Goal: Task Accomplishment & Management: Complete application form

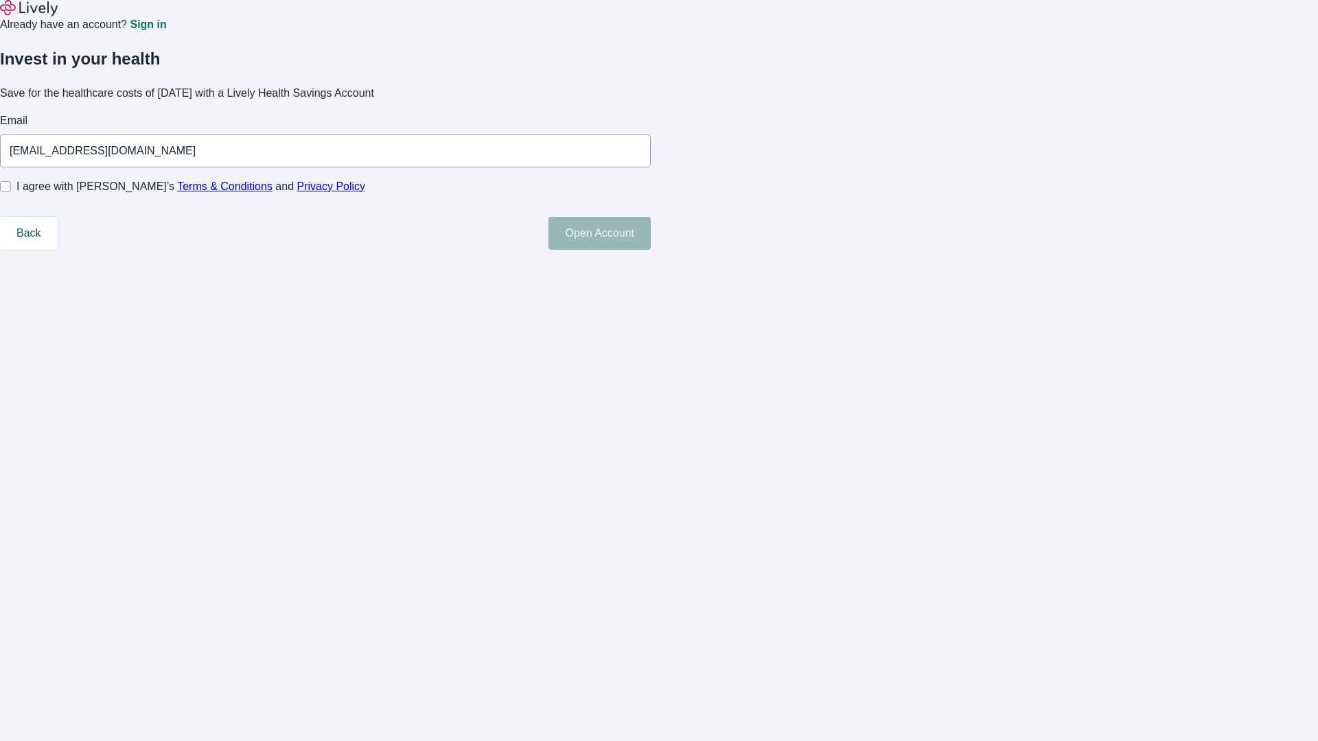
click at [11, 192] on input "I agree with Lively’s Terms & Conditions and Privacy Policy" at bounding box center [5, 186] width 11 height 11
checkbox input "true"
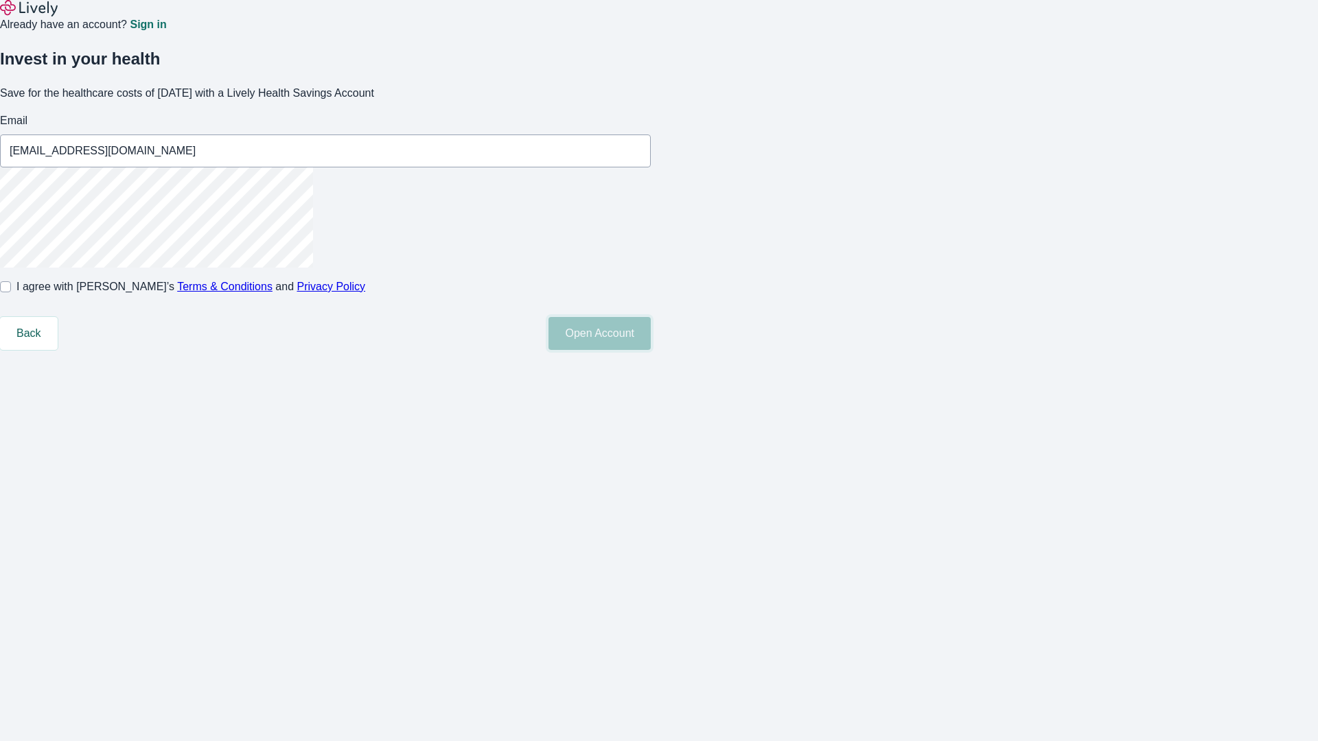
click at [651, 350] on button "Open Account" at bounding box center [599, 333] width 102 height 33
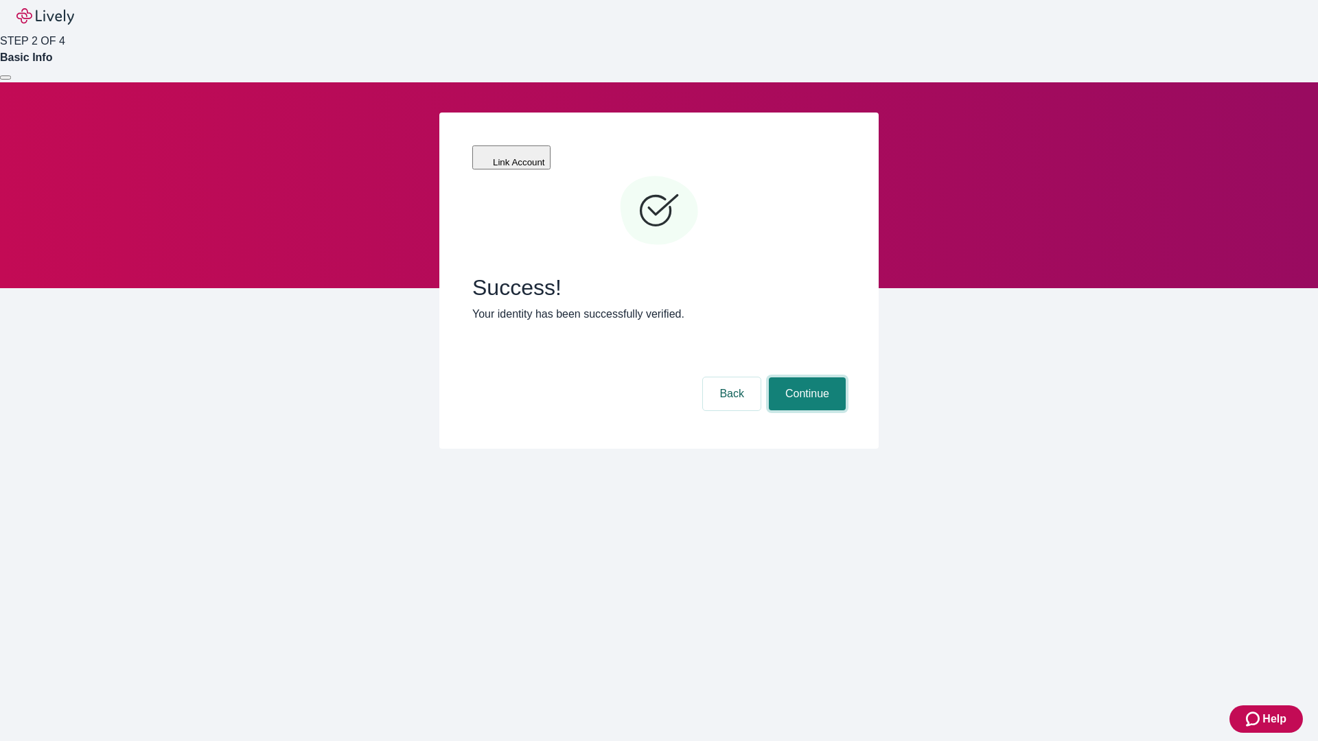
click at [805, 378] on button "Continue" at bounding box center [807, 394] width 77 height 33
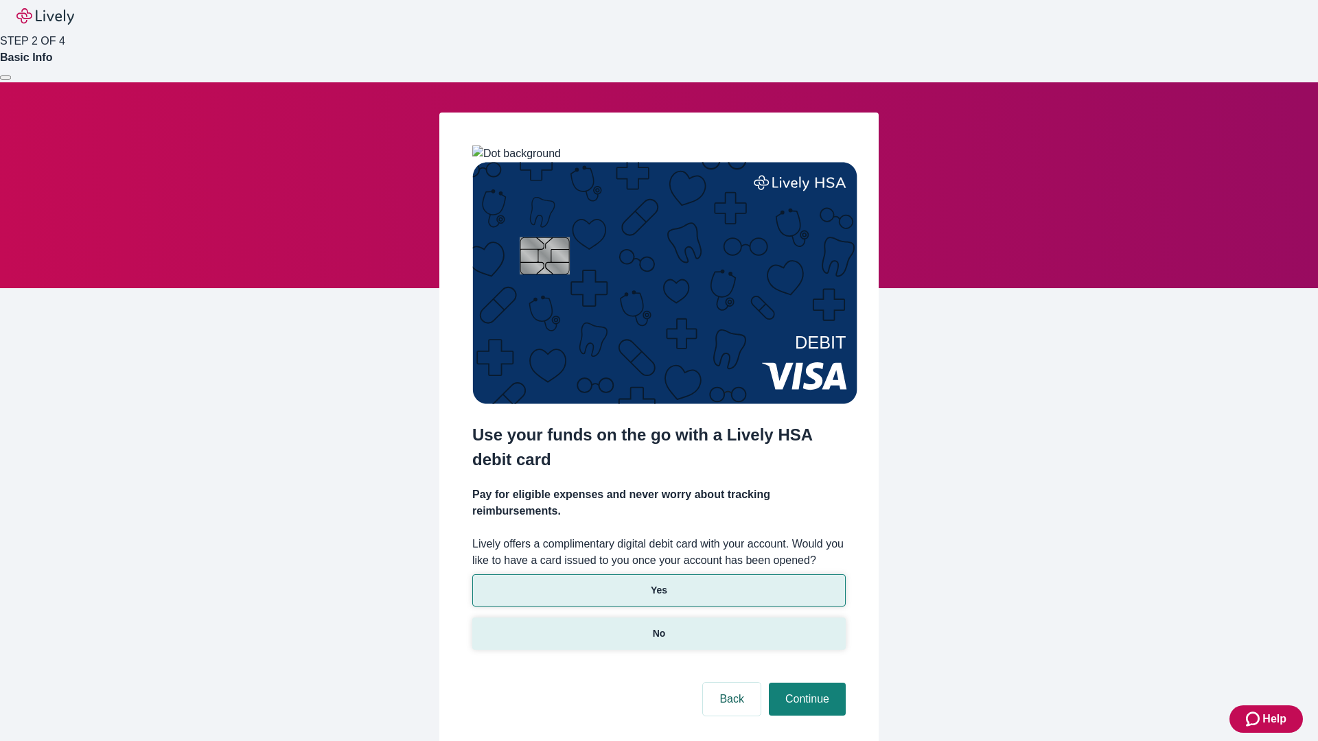
click at [658, 627] on p "No" at bounding box center [659, 634] width 13 height 14
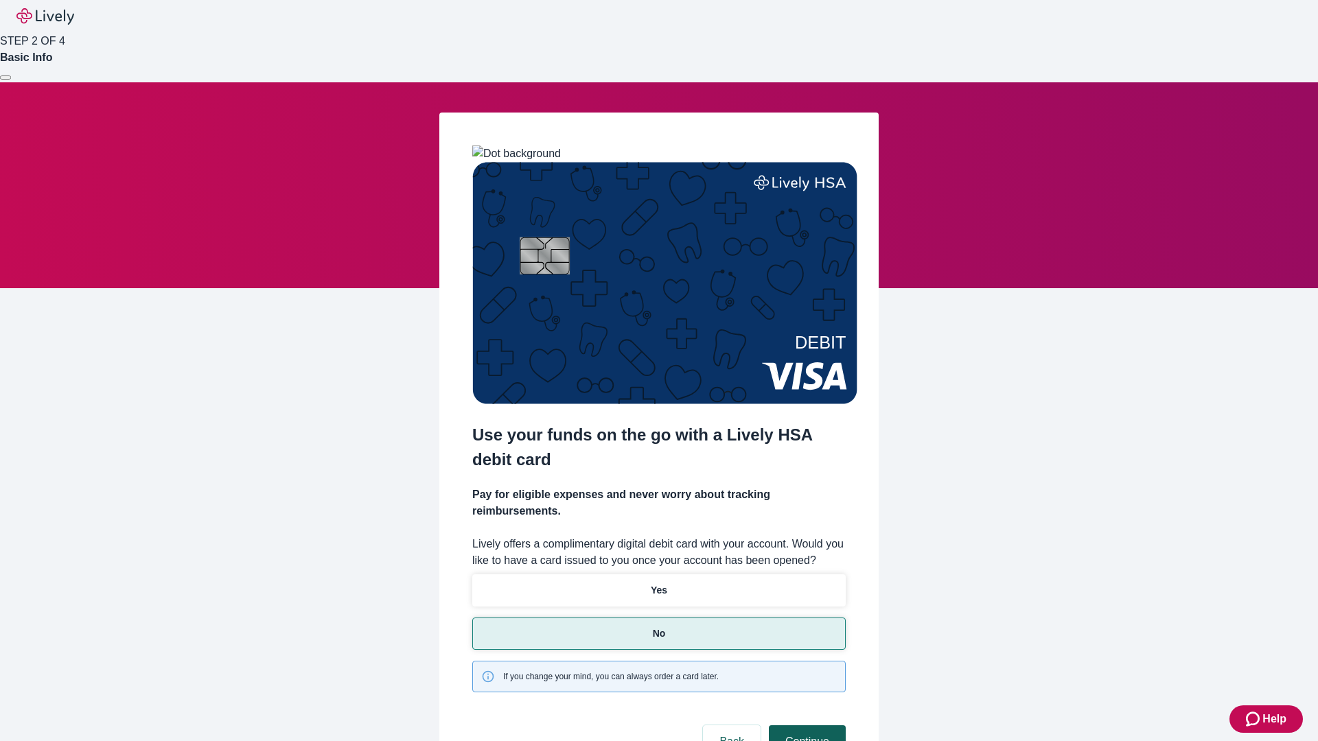
click at [805, 726] on button "Continue" at bounding box center [807, 742] width 77 height 33
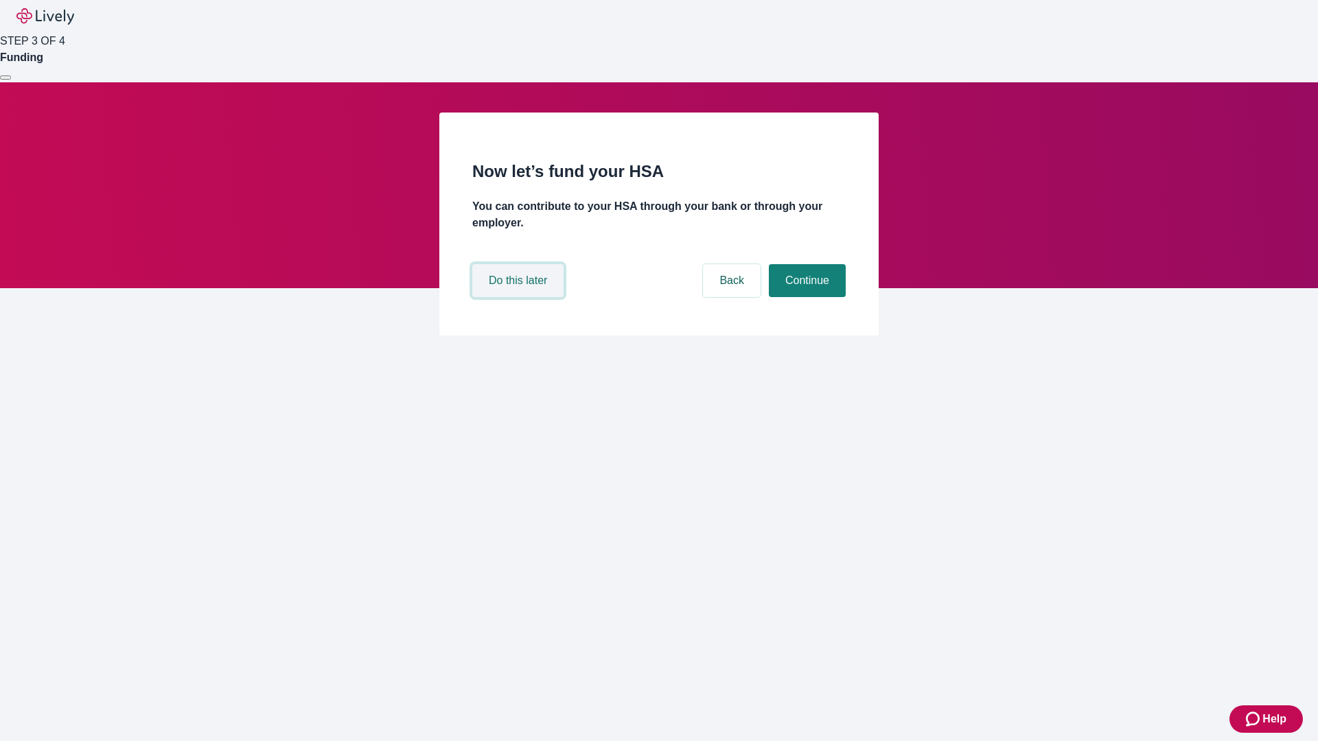
click at [520, 297] on button "Do this later" at bounding box center [517, 280] width 91 height 33
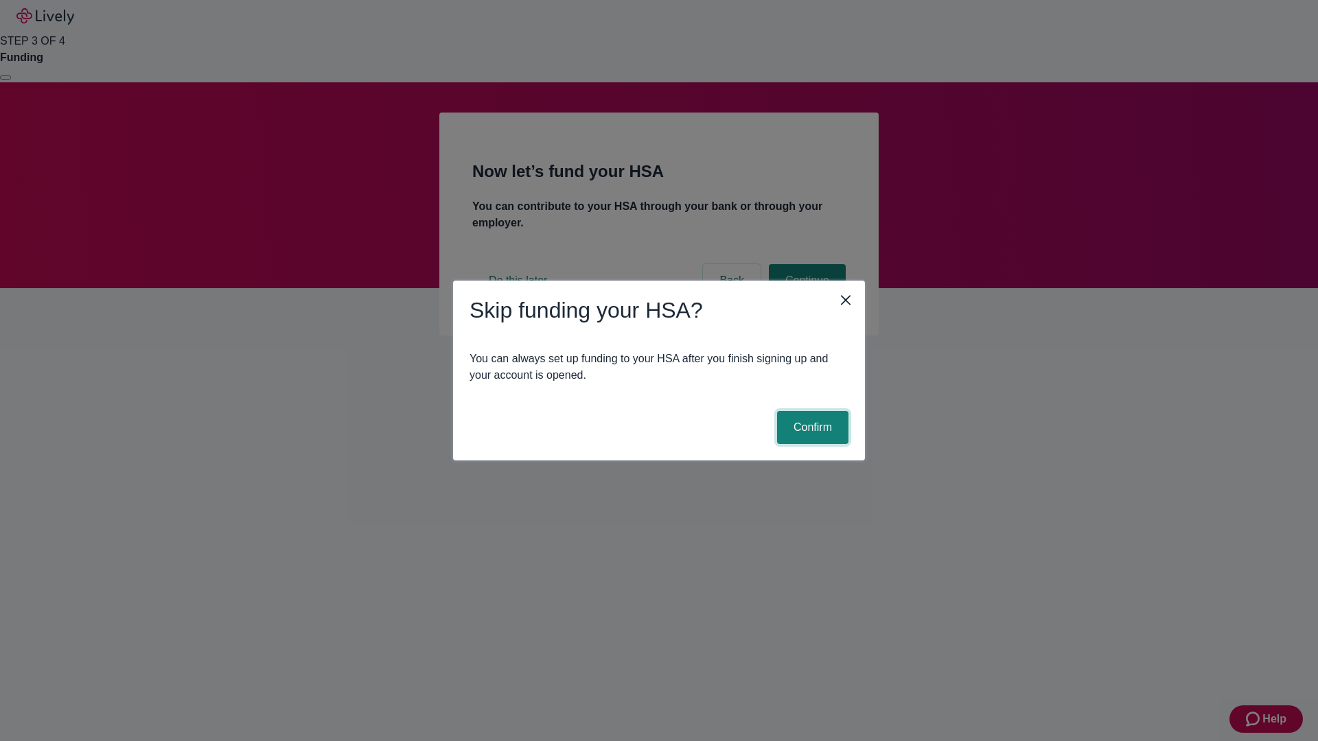
click at [811, 428] on button "Confirm" at bounding box center [812, 427] width 71 height 33
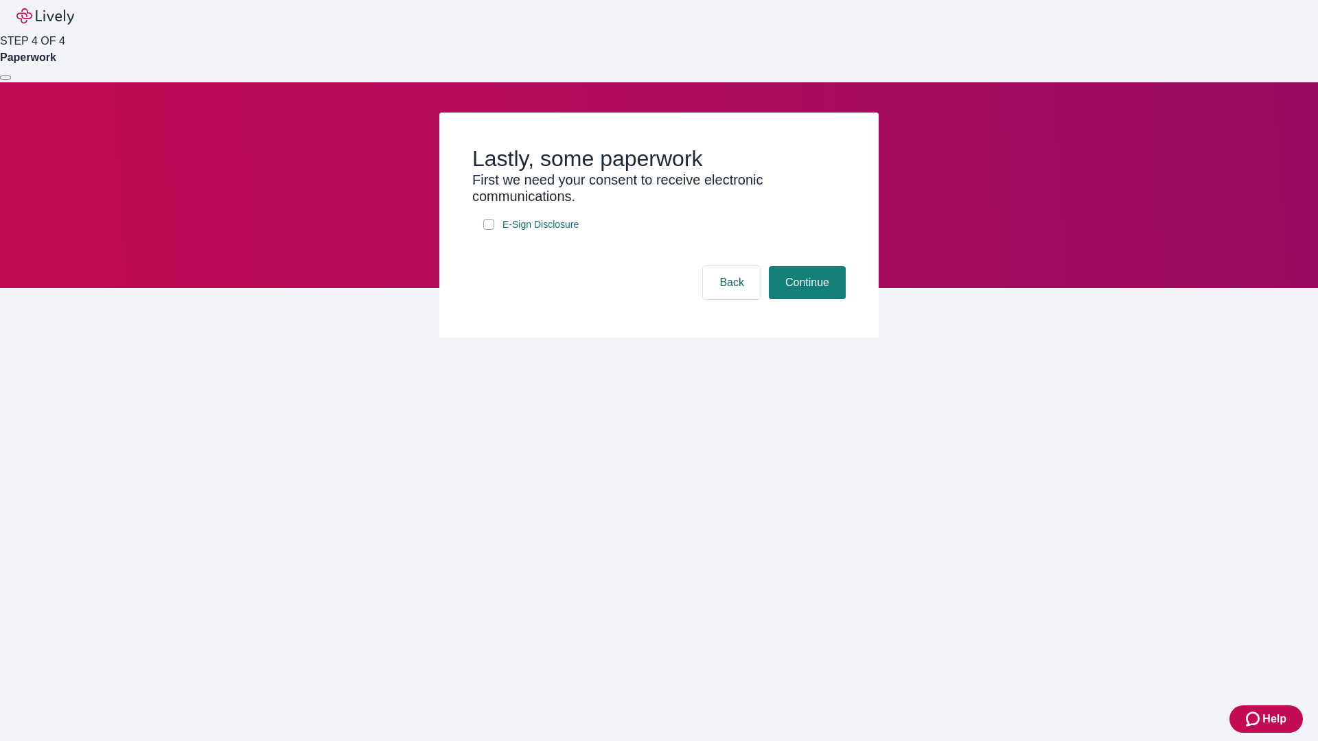
click at [489, 230] on input "E-Sign Disclosure" at bounding box center [488, 224] width 11 height 11
checkbox input "true"
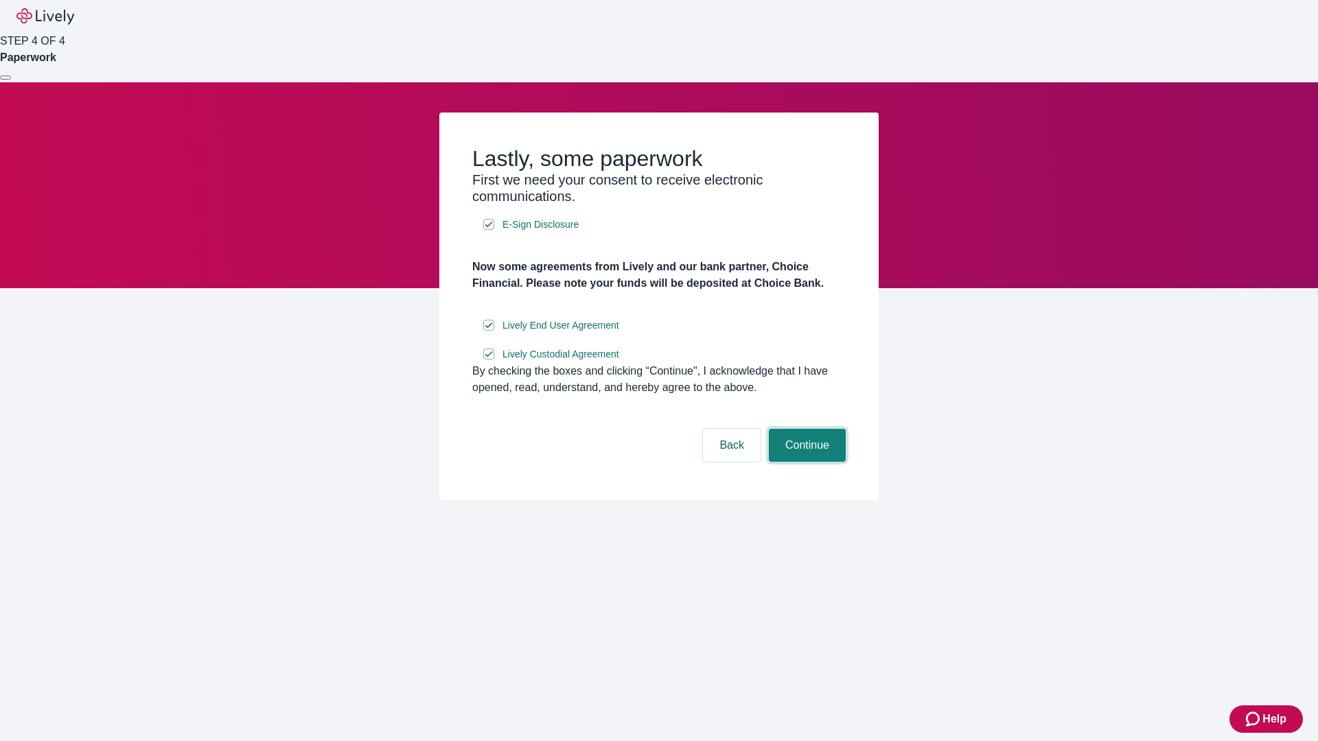
click at [805, 462] on button "Continue" at bounding box center [807, 445] width 77 height 33
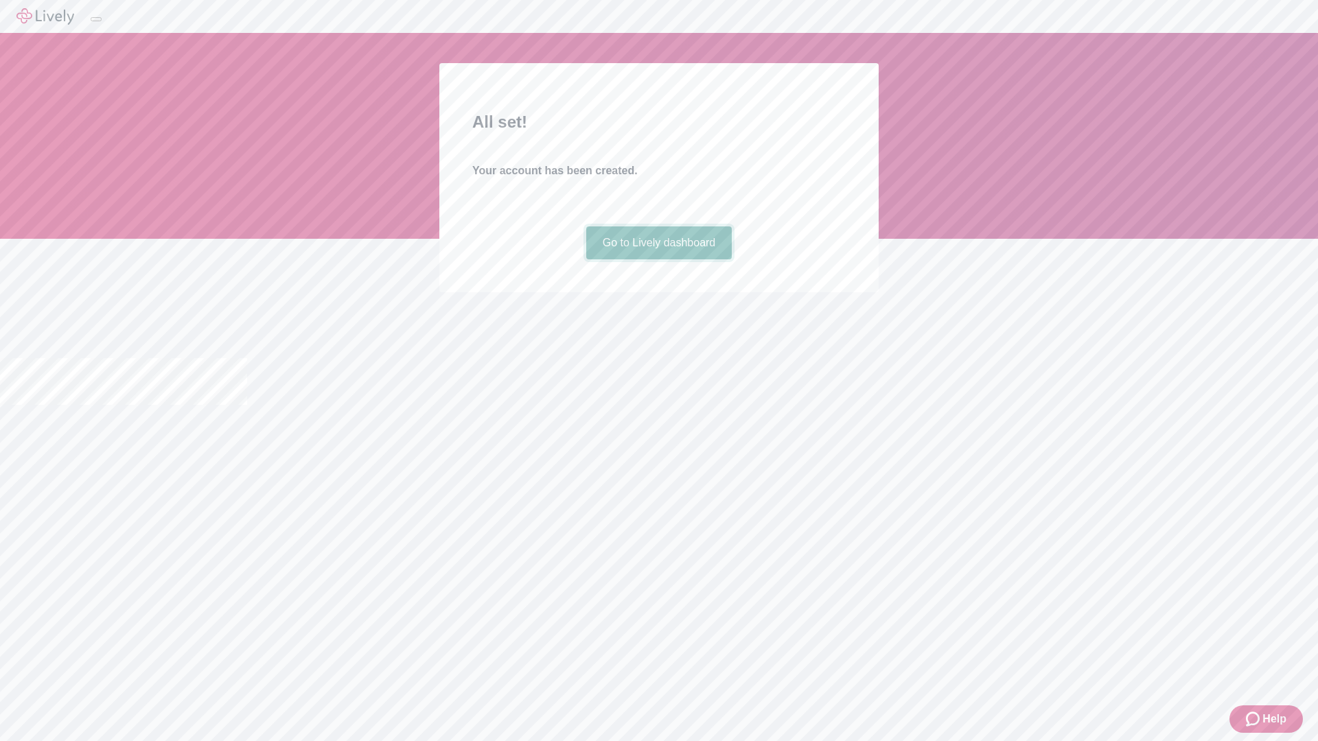
click at [658, 259] on link "Go to Lively dashboard" at bounding box center [659, 243] width 146 height 33
